Goal: Find specific page/section

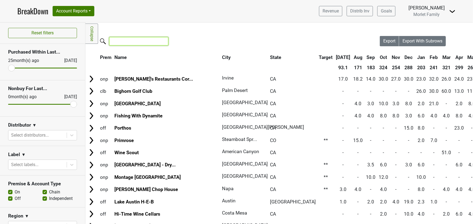
click at [129, 42] on input "search" at bounding box center [138, 41] width 59 height 8
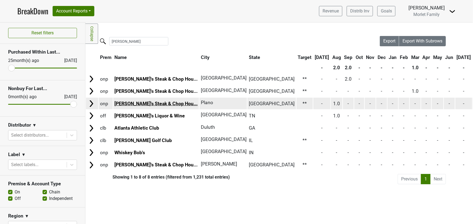
click at [132, 103] on link "Bob's Steak & Chop Hou..." at bounding box center [155, 103] width 83 height 5
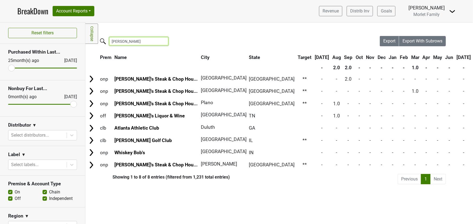
drag, startPoint x: 122, startPoint y: 43, endPoint x: 79, endPoint y: 43, distance: 43.3
click at [79, 43] on div "Reset filters Purchased Within Last... 25 month(s) ago Aug '25 Nonbuy For Last.…" at bounding box center [236, 123] width 473 height 202
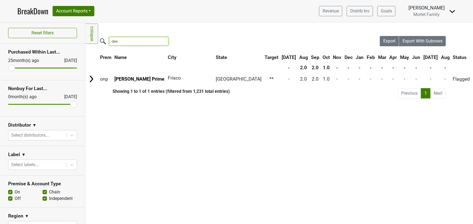
type input "dee"
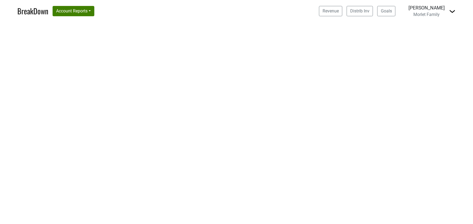
select select "CA"
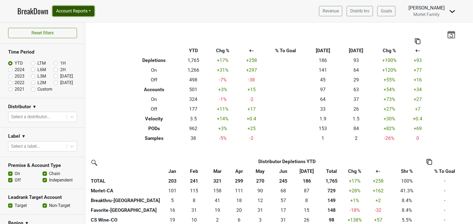
click at [79, 14] on button "Account Reports" at bounding box center [74, 11] width 42 height 10
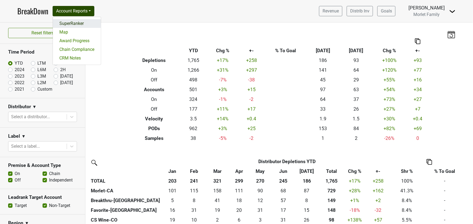
click at [80, 25] on link "SuperRanker" at bounding box center [77, 23] width 48 height 9
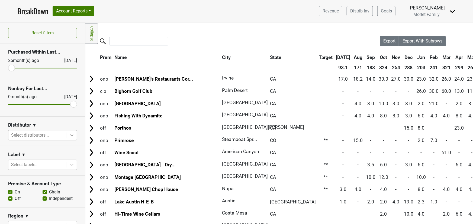
click at [69, 136] on icon at bounding box center [71, 135] width 5 height 5
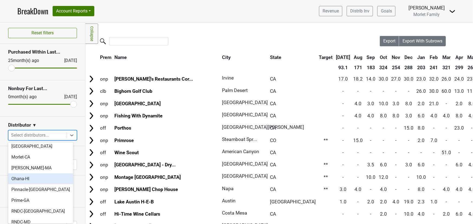
scroll to position [24, 0]
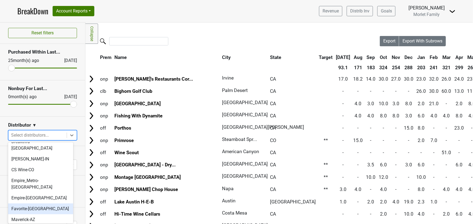
click at [41, 204] on div "Favorite-[GEOGRAPHIC_DATA]" at bounding box center [40, 209] width 65 height 11
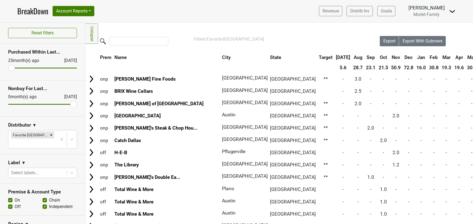
click at [220, 57] on th "City" at bounding box center [242, 58] width 45 height 10
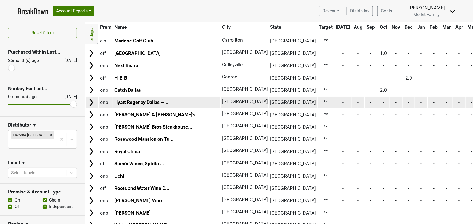
scroll to position [517, 0]
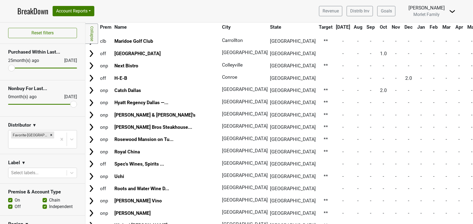
drag, startPoint x: 414, startPoint y: 7, endPoint x: 410, endPoint y: 21, distance: 14.1
drag, startPoint x: 410, startPoint y: 21, endPoint x: 38, endPoint y: 10, distance: 372.1
click at [37, 10] on link "BreakDown" at bounding box center [32, 10] width 31 height 11
